Goal: Information Seeking & Learning: Understand process/instructions

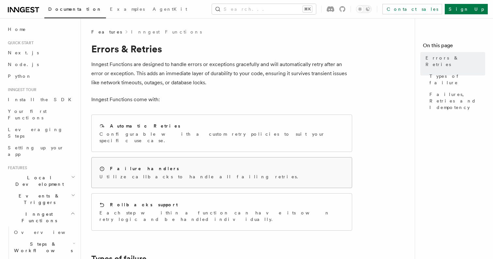
click at [180, 166] on div "Failure handlers" at bounding box center [200, 169] width 202 height 7
drag, startPoint x: 95, startPoint y: 68, endPoint x: 218, endPoint y: 74, distance: 122.3
drag, startPoint x: 99, startPoint y: 72, endPoint x: 239, endPoint y: 88, distance: 141.6
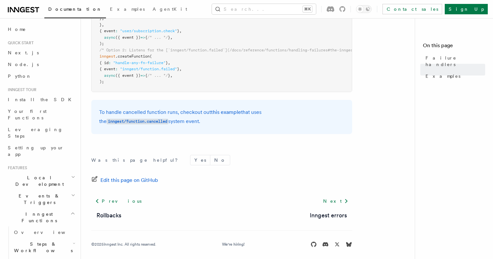
scroll to position [225, 0]
